Goal: Information Seeking & Learning: Learn about a topic

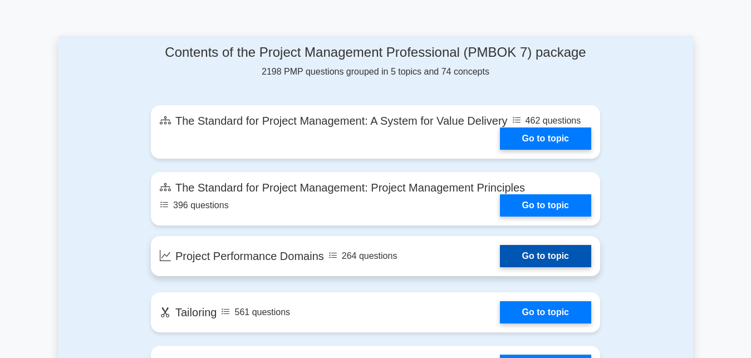
scroll to position [624, 0]
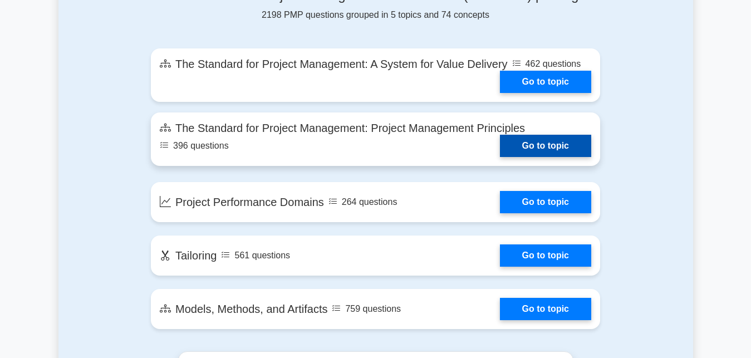
click at [500, 146] on link "Go to topic" at bounding box center [545, 146] width 91 height 22
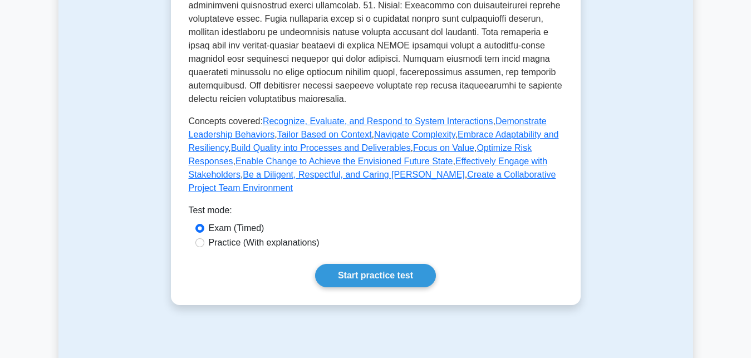
scroll to position [587, 0]
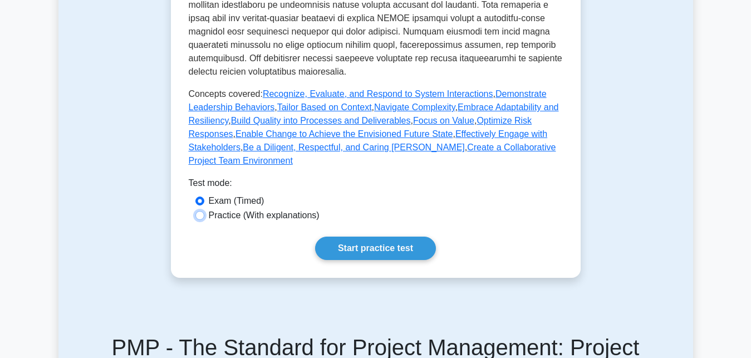
click at [198, 211] on input "Practice (With explanations)" at bounding box center [199, 215] width 9 height 9
radio input "true"
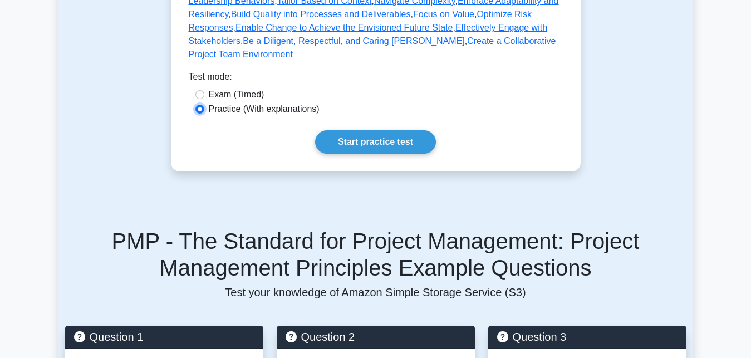
scroll to position [700, 0]
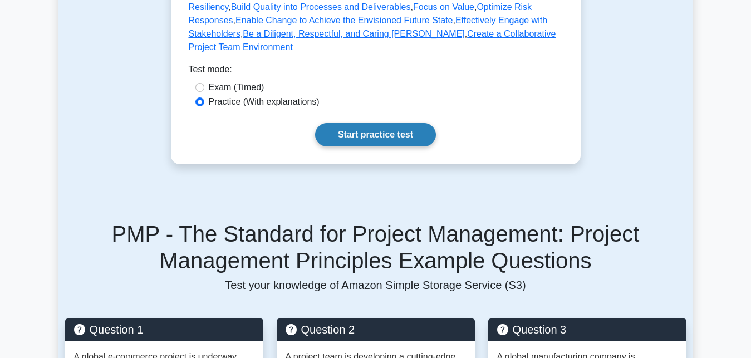
click at [379, 124] on link "Start practice test" at bounding box center [375, 134] width 121 height 23
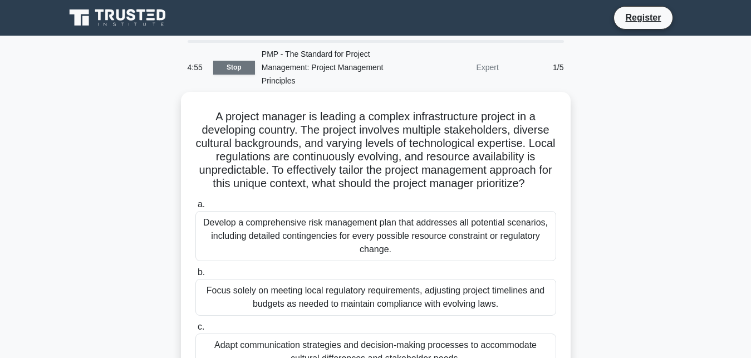
click at [222, 73] on link "Stop" at bounding box center [234, 68] width 42 height 14
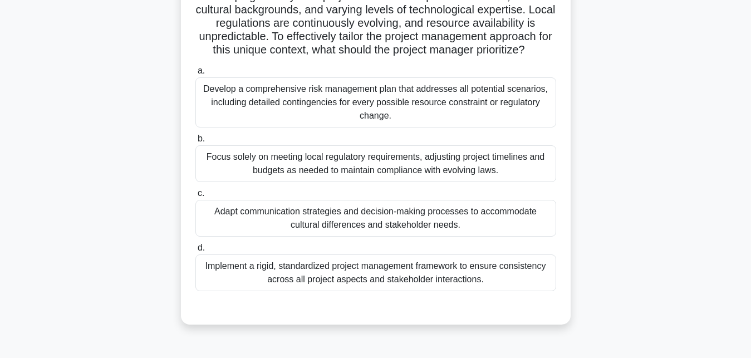
scroll to position [170, 0]
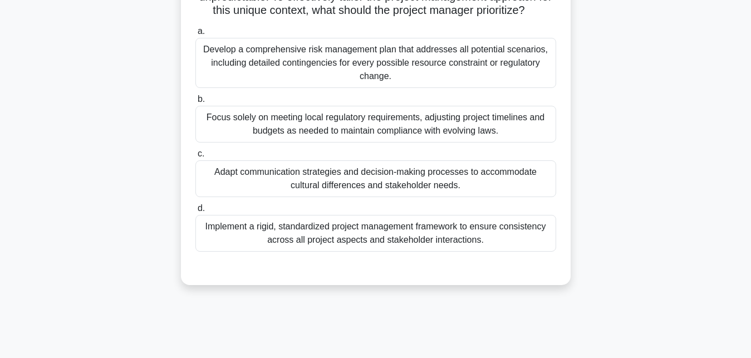
click at [306, 68] on div "Develop a comprehensive risk management plan that addresses all potential scena…" at bounding box center [375, 63] width 361 height 50
click at [195, 35] on input "a. Develop a comprehensive risk management plan that addresses all potential sc…" at bounding box center [195, 31] width 0 height 7
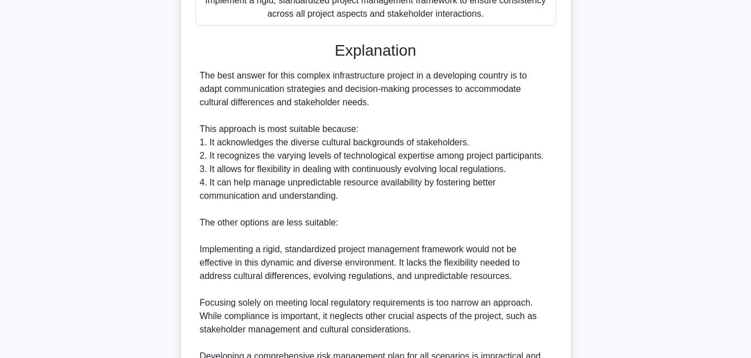
scroll to position [568, 0]
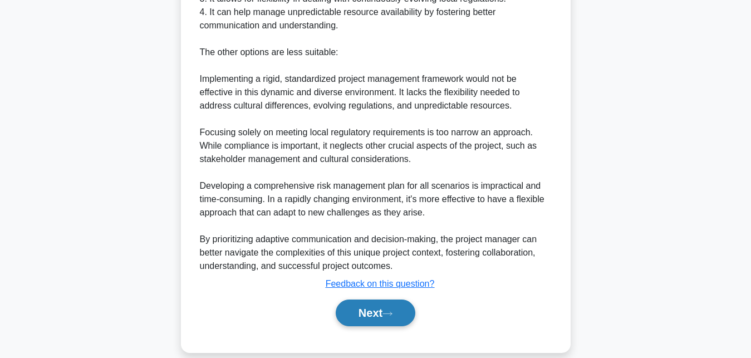
click at [381, 317] on button "Next" at bounding box center [376, 312] width 80 height 27
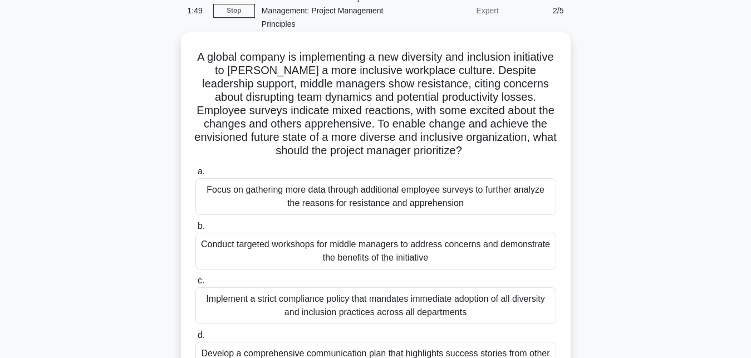
scroll to position [114, 0]
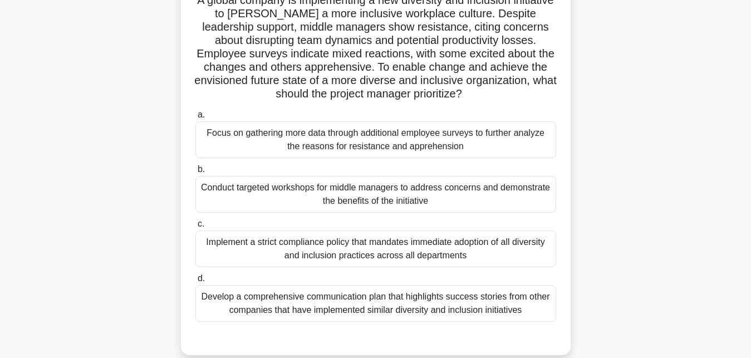
click at [287, 313] on div "Develop a comprehensive communication plan that highlights success stories from…" at bounding box center [375, 303] width 361 height 37
click at [195, 282] on input "d. Develop a comprehensive communication plan that highlights success stories f…" at bounding box center [195, 278] width 0 height 7
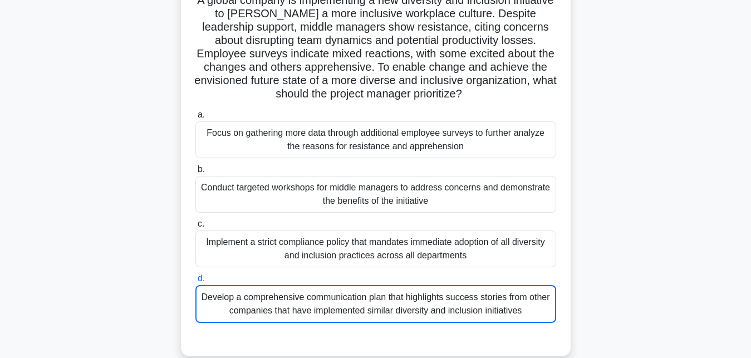
click at [287, 313] on div "Develop a comprehensive communication plan that highlights success stories from…" at bounding box center [375, 304] width 361 height 38
click at [195, 282] on input "d. Develop a comprehensive communication plan that highlights success stories f…" at bounding box center [195, 278] width 0 height 7
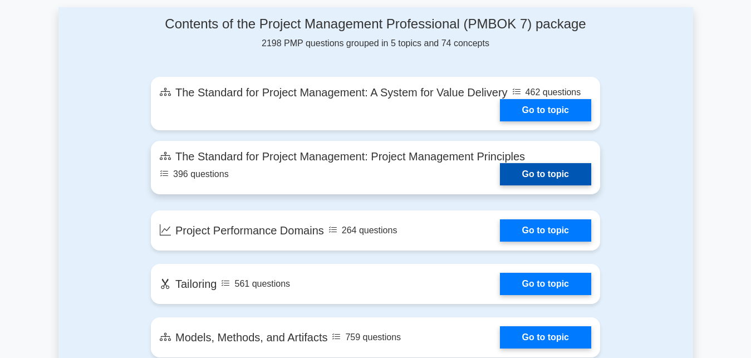
scroll to position [568, 0]
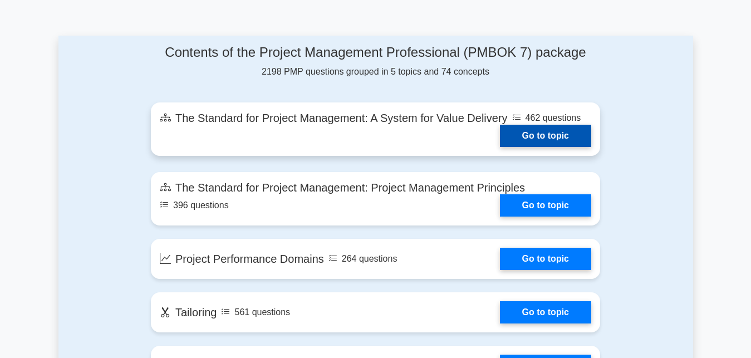
click at [500, 125] on link "Go to topic" at bounding box center [545, 136] width 91 height 22
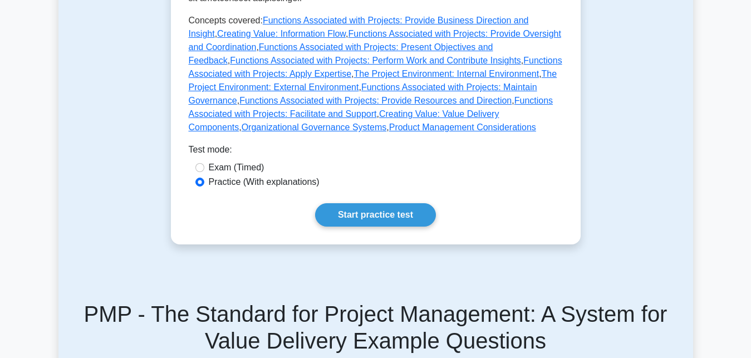
scroll to position [738, 0]
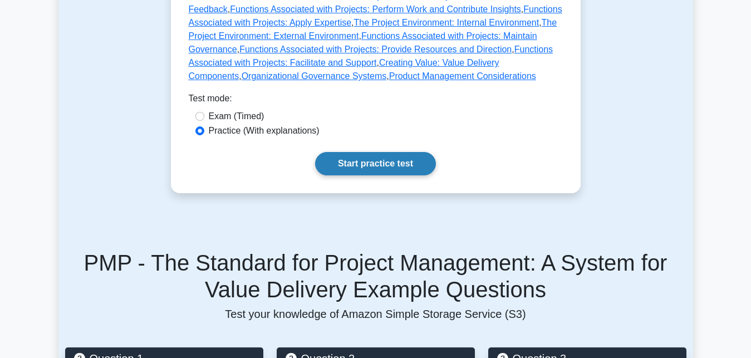
click at [338, 152] on link "Start practice test" at bounding box center [375, 163] width 121 height 23
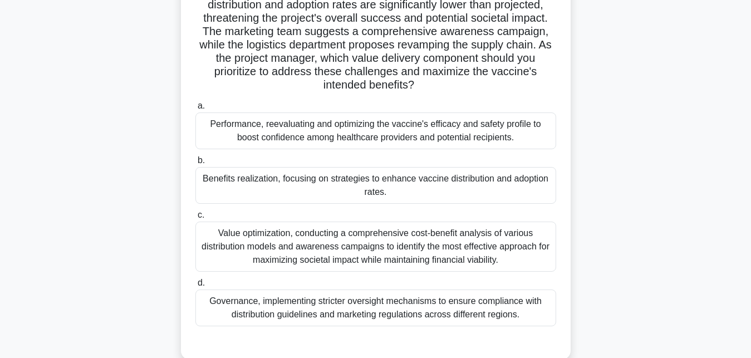
scroll to position [170, 0]
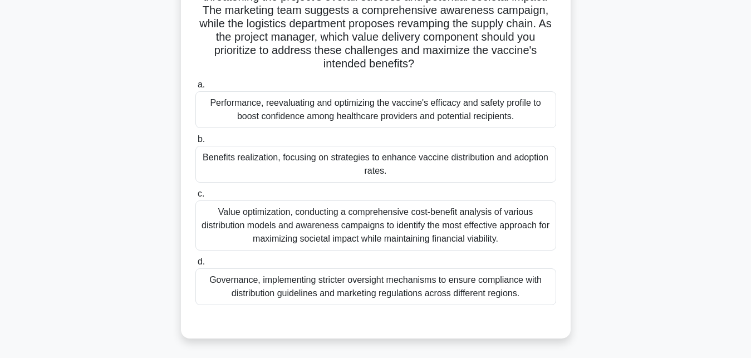
click at [218, 107] on div "Performance, reevaluating and optimizing the vaccine's efficacy and safety prof…" at bounding box center [375, 109] width 361 height 37
click at [195, 88] on input "a. Performance, reevaluating and optimizing the vaccine's efficacy and safety p…" at bounding box center [195, 84] width 0 height 7
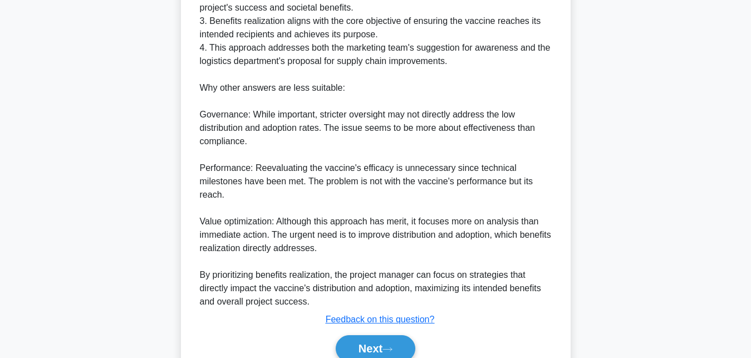
scroll to position [624, 0]
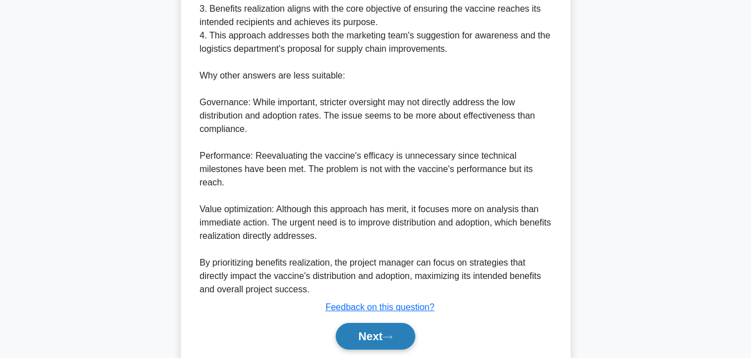
click at [390, 328] on button "Next" at bounding box center [376, 336] width 80 height 27
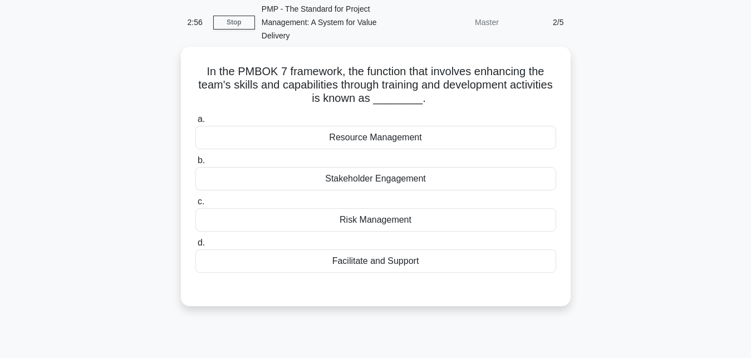
scroll to position [16, 0]
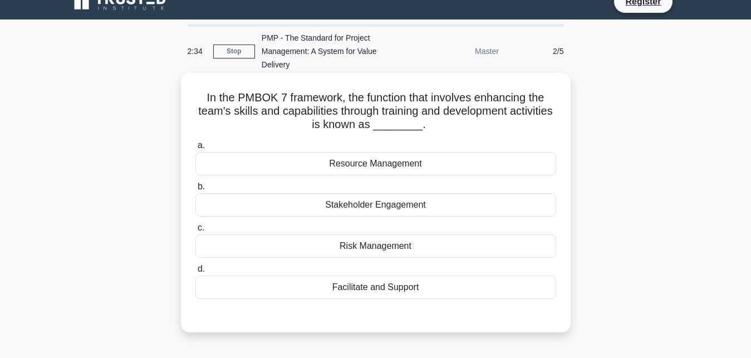
click at [315, 294] on div "Facilitate and Support" at bounding box center [375, 286] width 361 height 23
click at [195, 273] on input "d. Facilitate and Support" at bounding box center [195, 268] width 0 height 7
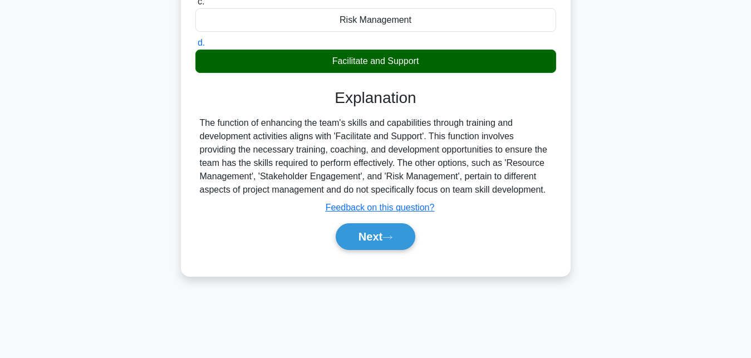
scroll to position [243, 0]
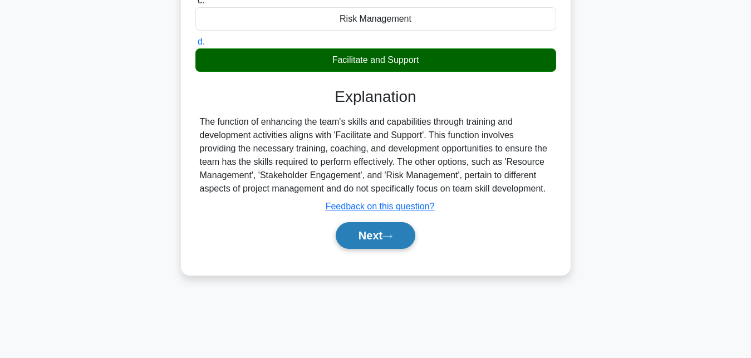
click at [361, 238] on button "Next" at bounding box center [376, 235] width 80 height 27
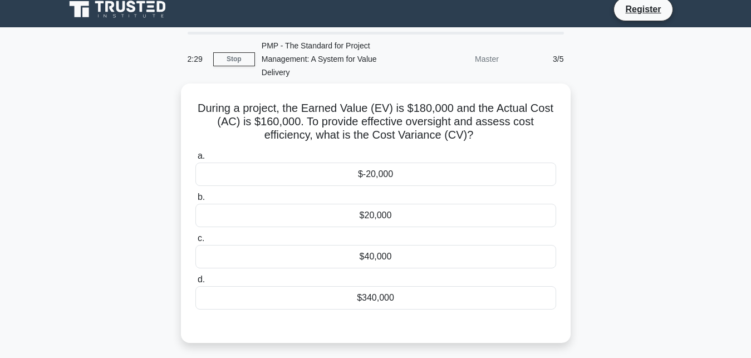
scroll to position [0, 0]
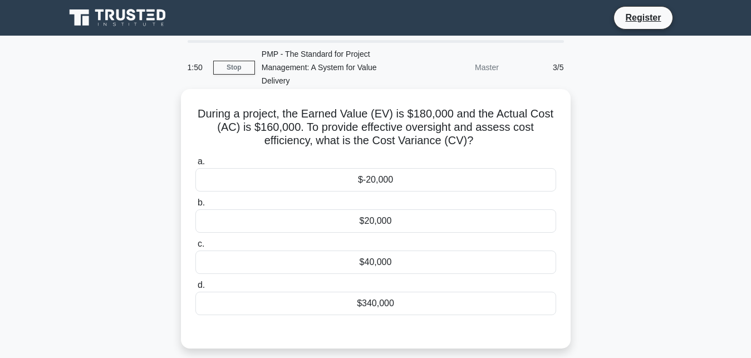
click at [323, 216] on div "$20,000" at bounding box center [375, 220] width 361 height 23
click at [195, 206] on input "b. $20,000" at bounding box center [195, 202] width 0 height 7
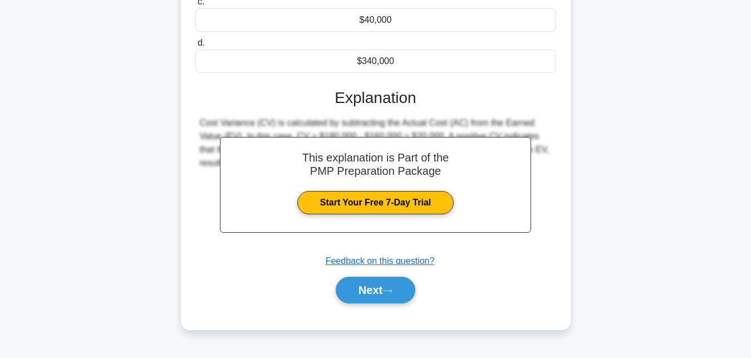
scroll to position [243, 0]
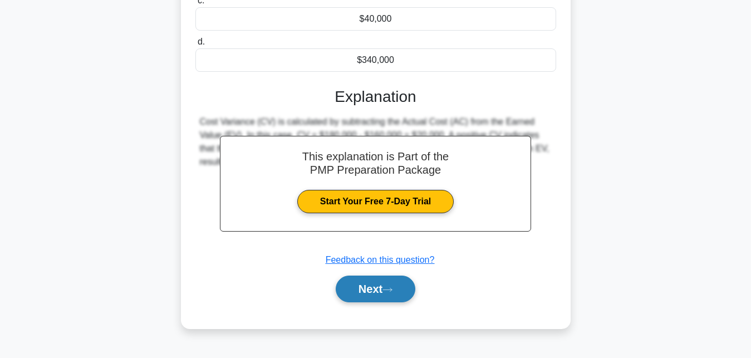
click at [370, 289] on button "Next" at bounding box center [376, 288] width 80 height 27
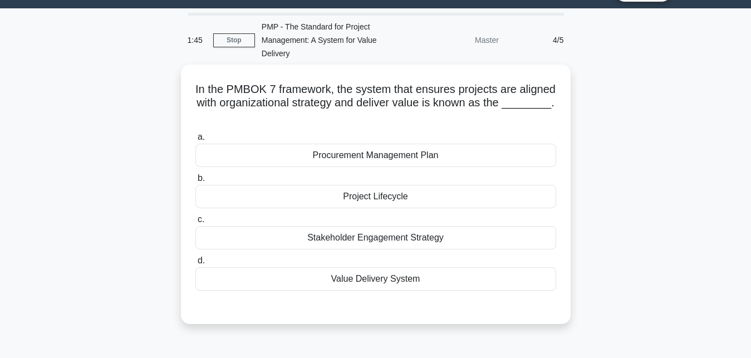
scroll to position [0, 0]
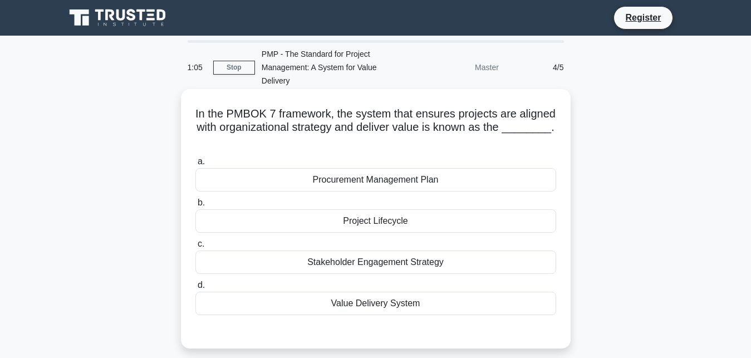
click at [347, 168] on div "Procurement Management Plan" at bounding box center [375, 179] width 361 height 23
click at [195, 165] on input "a. Procurement Management Plan" at bounding box center [195, 161] width 0 height 7
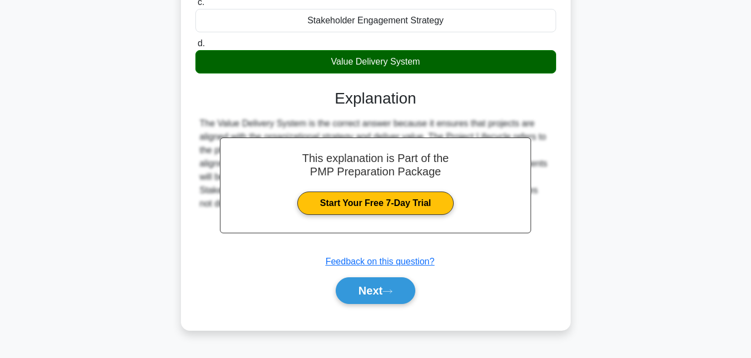
scroll to position [243, 0]
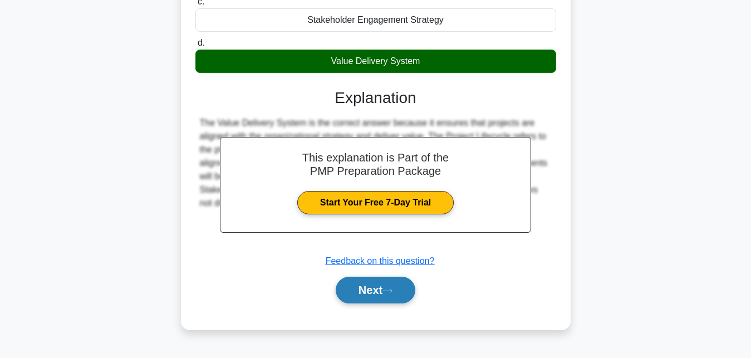
click at [377, 277] on button "Next" at bounding box center [376, 290] width 80 height 27
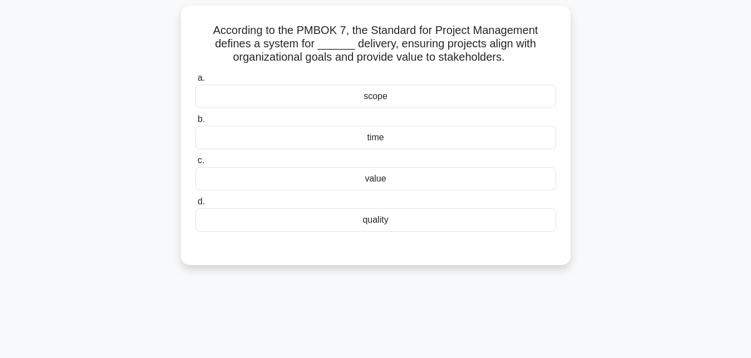
scroll to position [16, 0]
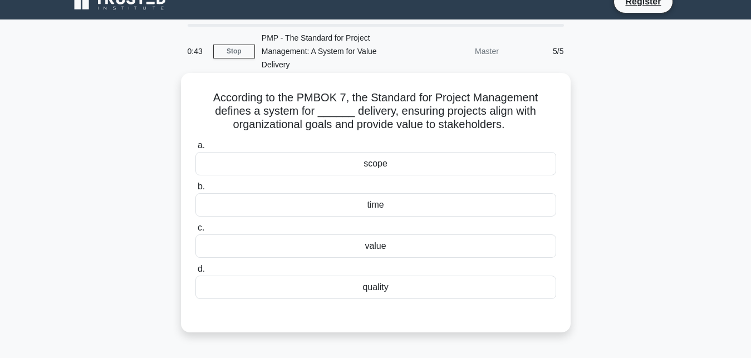
click at [357, 297] on div "quality" at bounding box center [375, 286] width 361 height 23
click at [195, 273] on input "d. quality" at bounding box center [195, 268] width 0 height 7
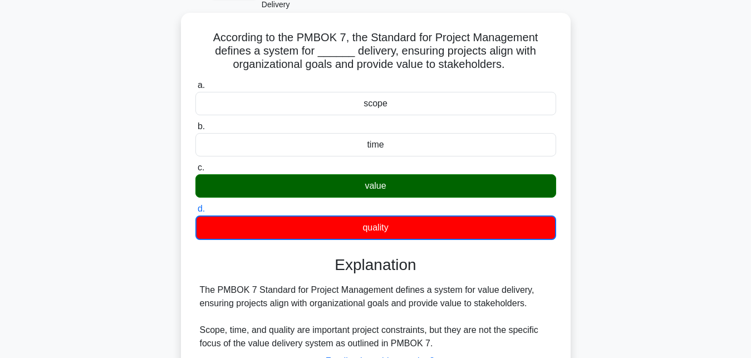
scroll to position [130, 0]
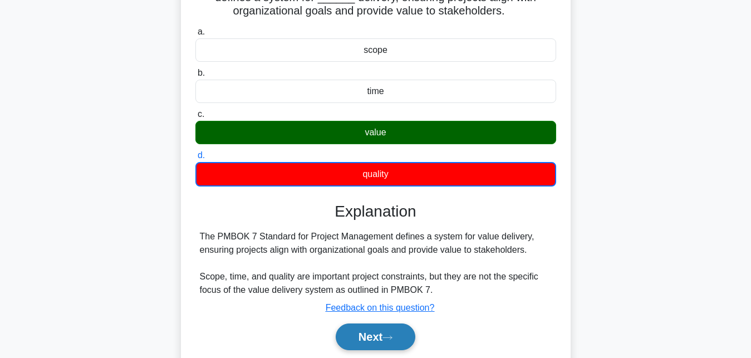
click at [375, 332] on button "Next" at bounding box center [376, 336] width 80 height 27
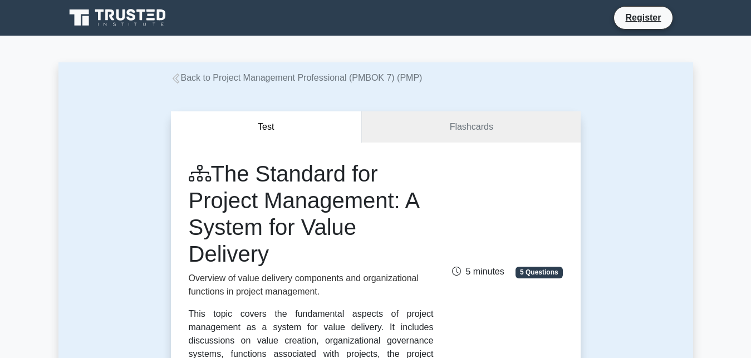
scroll to position [738, 0]
